Goal: Task Accomplishment & Management: Manage account settings

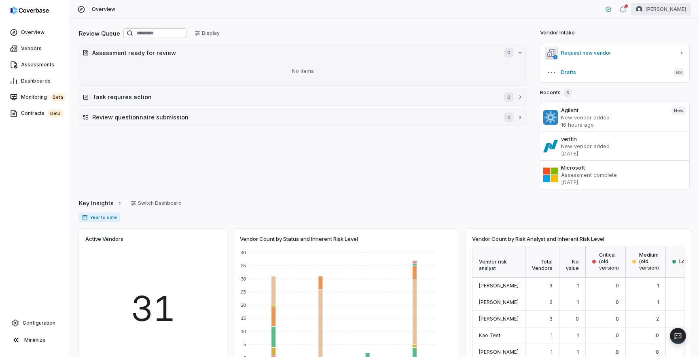
click at [660, 12] on html "Overview Vendors Assessments Dashboards Monitoring beta Contracts beta Configur…" at bounding box center [349, 178] width 699 height 357
click at [658, 74] on div "Log out" at bounding box center [657, 74] width 62 height 13
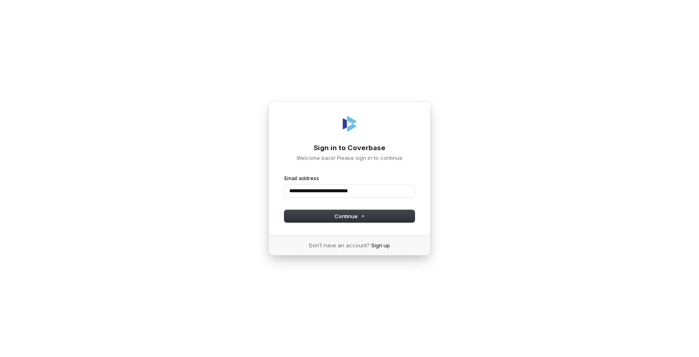
type input "**********"
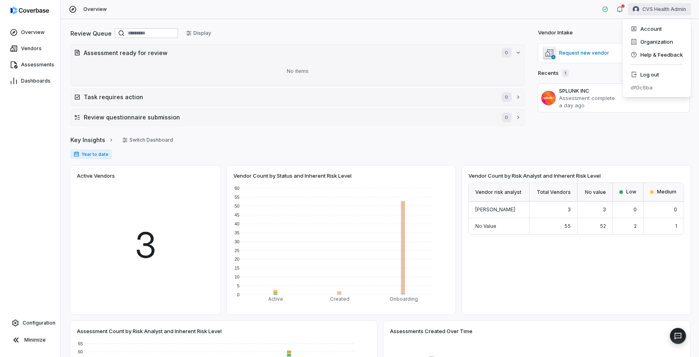
click at [669, 10] on html "Overview Vendors Assessments Dashboards Configuration Minimize Overview CVS Hea…" at bounding box center [349, 178] width 699 height 357
click at [655, 40] on div "Organization" at bounding box center [657, 41] width 62 height 13
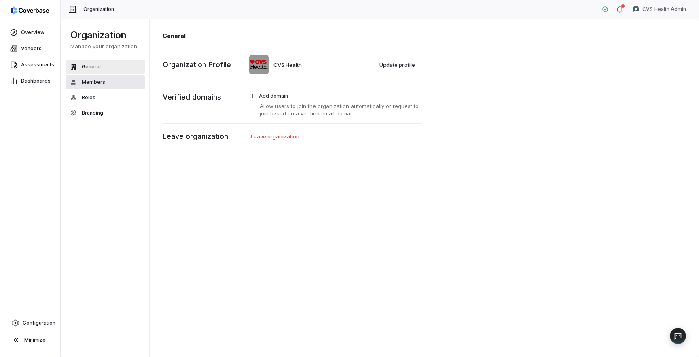
click at [104, 83] on button "Members" at bounding box center [105, 82] width 79 height 15
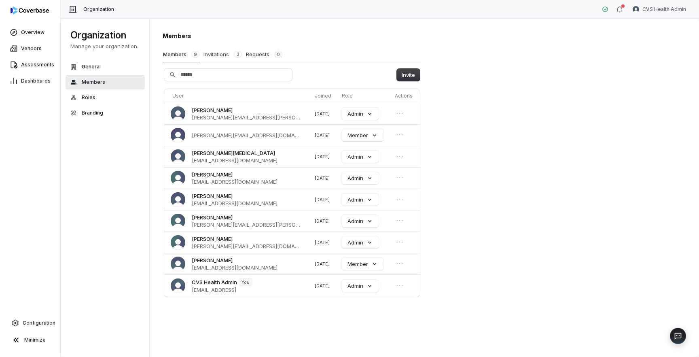
click at [221, 51] on button "Invitations 3" at bounding box center [222, 54] width 39 height 15
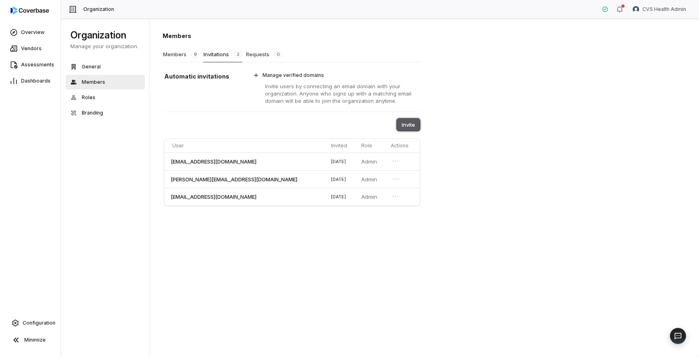
click at [408, 123] on button "Invite" at bounding box center [408, 125] width 23 height 12
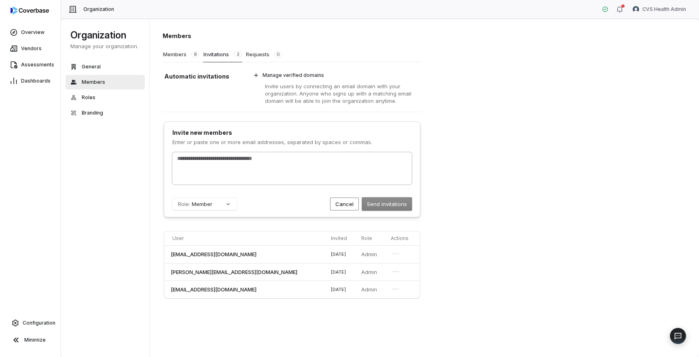
click at [344, 167] on div at bounding box center [292, 168] width 240 height 32
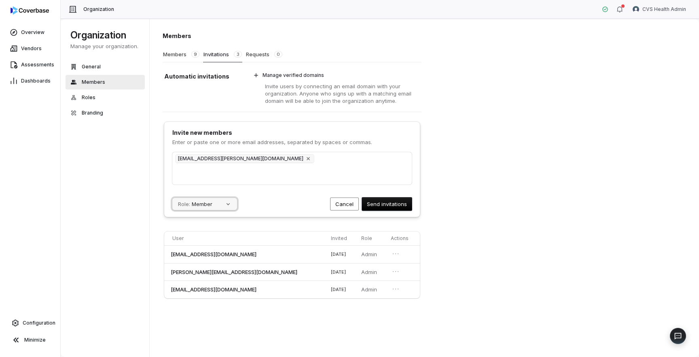
click at [217, 206] on button "Role: Member" at bounding box center [204, 204] width 65 height 12
click at [203, 254] on div "Admin" at bounding box center [211, 256] width 76 height 14
click at [334, 163] on div "Joy.Vanbuskirk@cvshealth.com" at bounding box center [292, 168] width 240 height 32
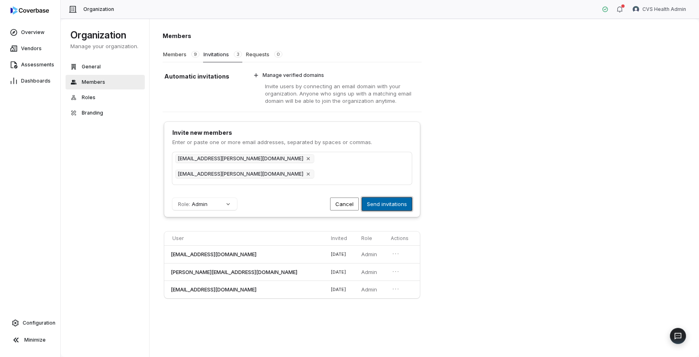
click at [391, 199] on button "Send invitations" at bounding box center [387, 204] width 50 height 13
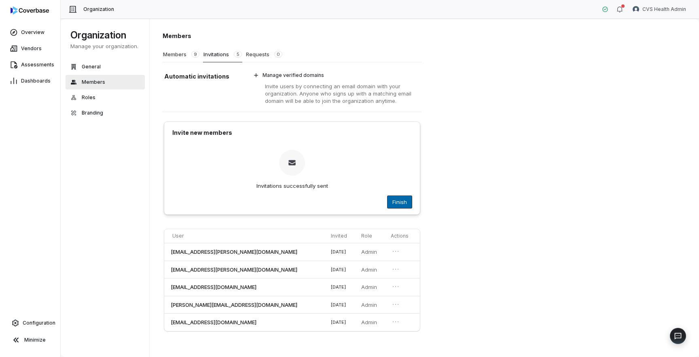
click at [403, 201] on button "Finish" at bounding box center [400, 202] width 24 height 12
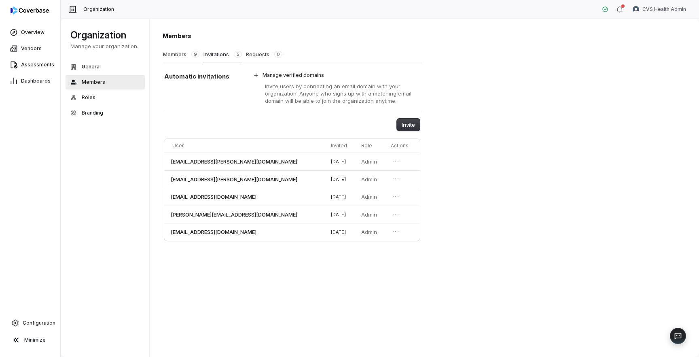
click at [490, 257] on div "Members Members 9 Invitations 5 Requests 0 Automatic invitations Manage verifie…" at bounding box center [425, 188] width 550 height 339
click at [536, 263] on div "Members Members 9 Invitations 5 Requests 0 Automatic invitations Manage verifie…" at bounding box center [425, 188] width 550 height 339
click at [521, 245] on div "Members Members 9 Invitations 5 Requests 0 Automatic invitations Manage verifie…" at bounding box center [425, 188] width 550 height 339
click at [392, 197] on icon "Open menu" at bounding box center [396, 196] width 8 height 8
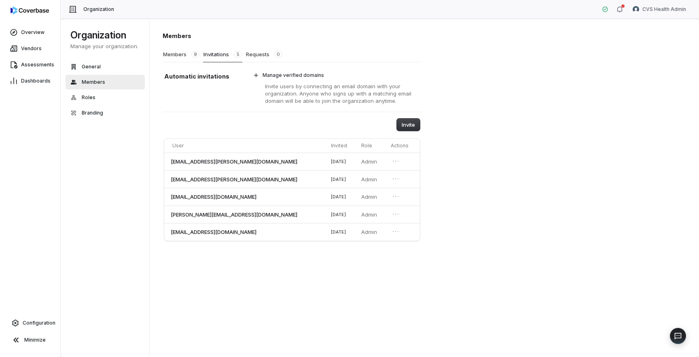
click at [501, 226] on div "Members Members 9 Invitations 5 Requests 0 Automatic invitations Manage verifie…" at bounding box center [425, 188] width 550 height 339
